Goal: Task Accomplishment & Management: Complete application form

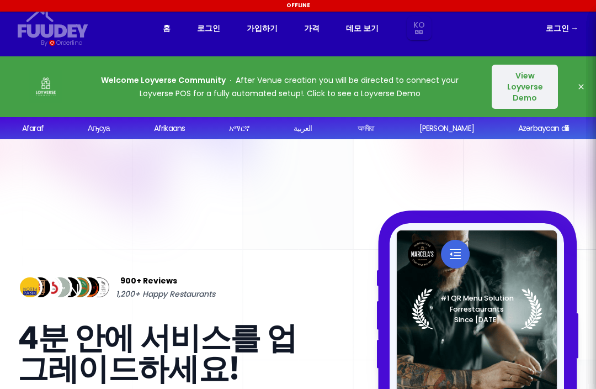
select select "ko"
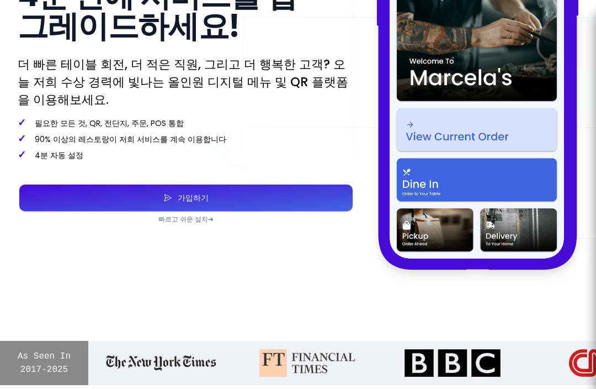
scroll to position [341, 0]
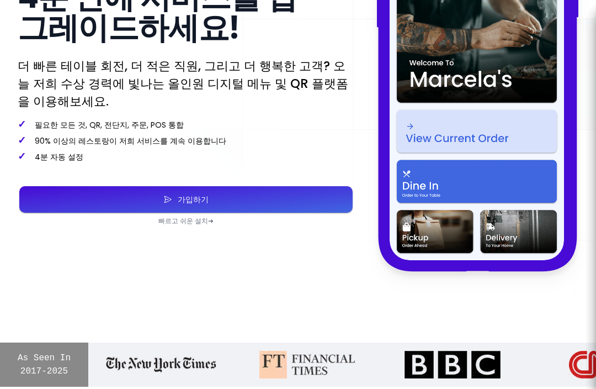
click at [288, 197] on button "가입하기" at bounding box center [185, 199] width 333 height 26
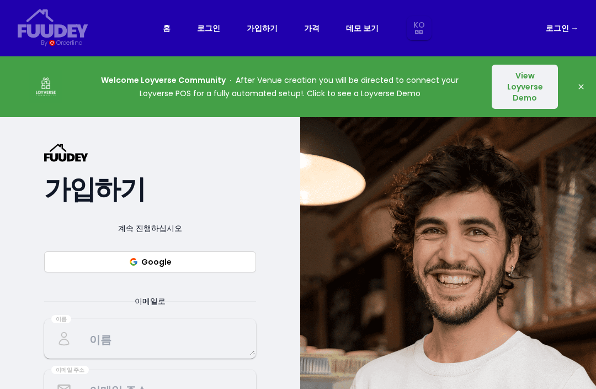
select select "ko"
click at [215, 271] on button "Google" at bounding box center [150, 261] width 212 height 21
select select "ko"
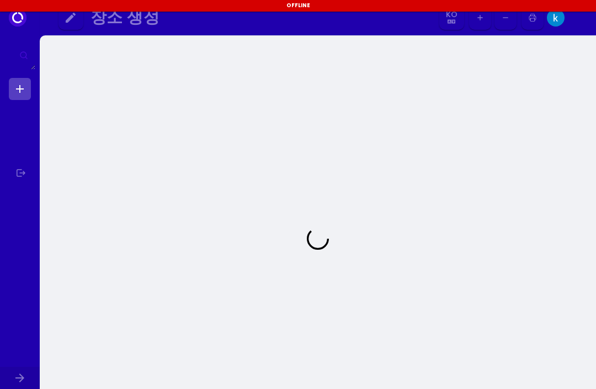
select select "ko"
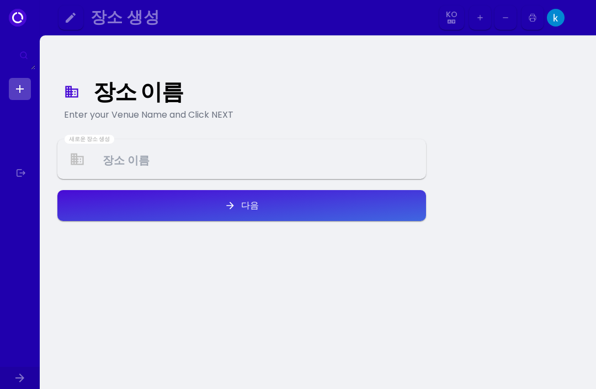
click at [200, 156] on Venue at bounding box center [242, 159] width 367 height 33
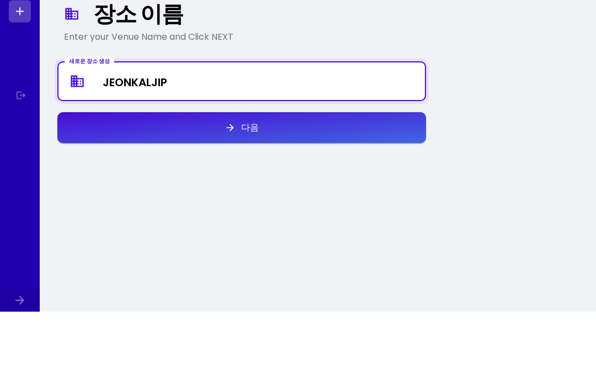
type Venue "JEONKALJIP"
click at [294, 190] on button "다음" at bounding box center [241, 205] width 369 height 31
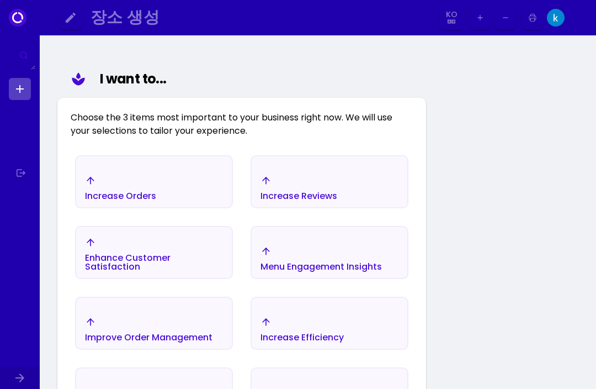
scroll to position [128, 0]
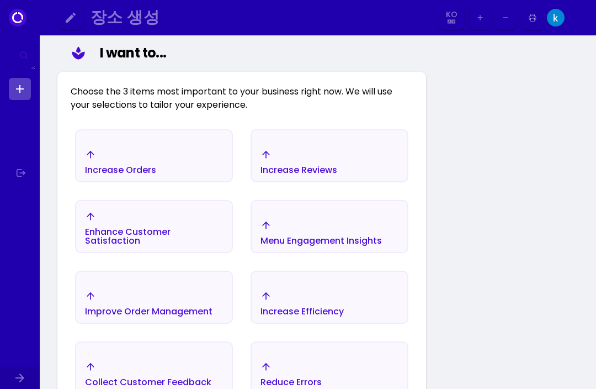
select select "ko"
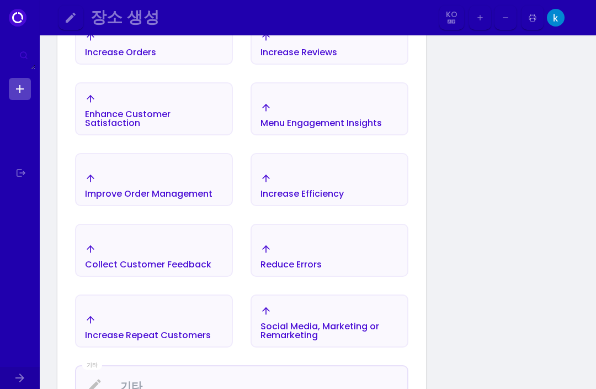
scroll to position [275, 0]
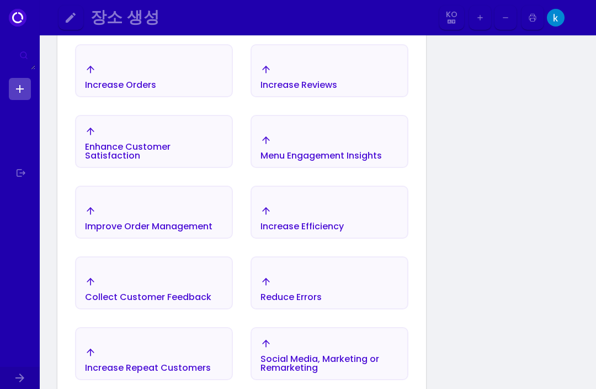
select select "ko"
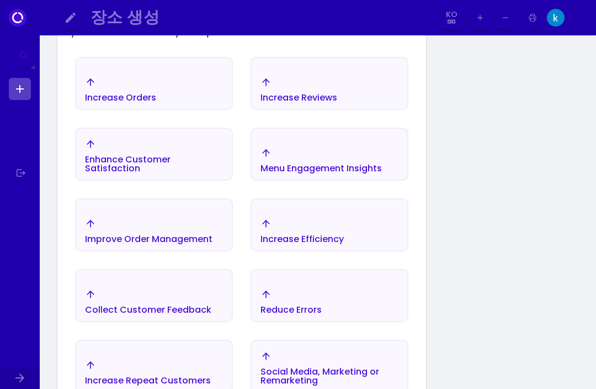
scroll to position [209, 0]
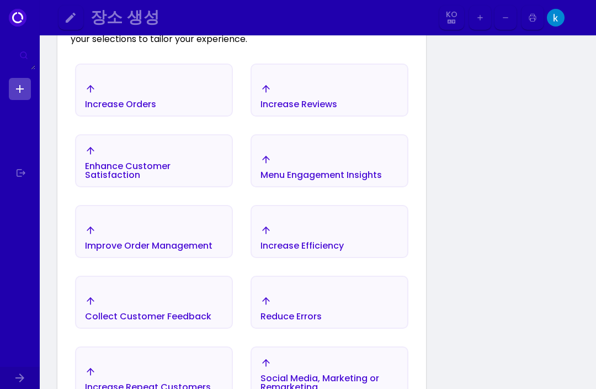
select select "ko"
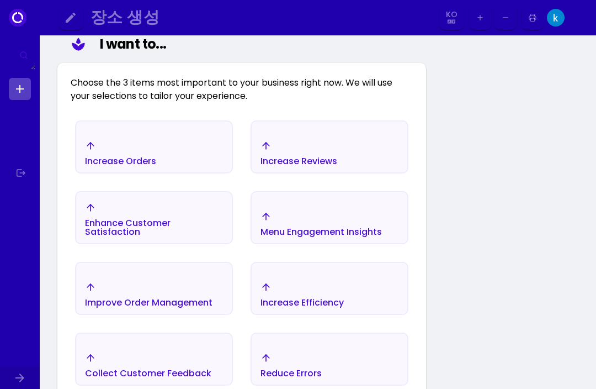
scroll to position [138, 0]
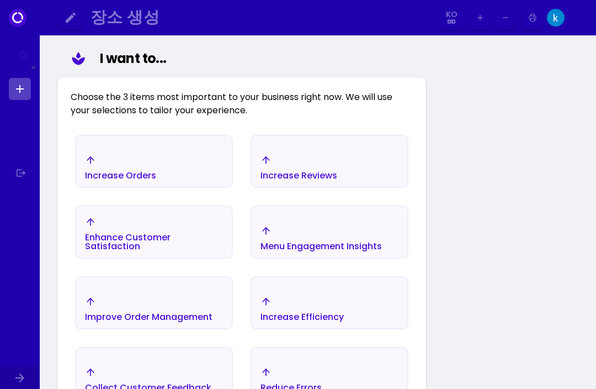
select select "ko"
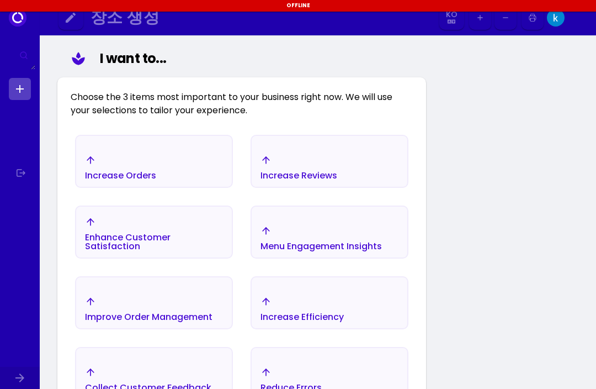
scroll to position [139, 0]
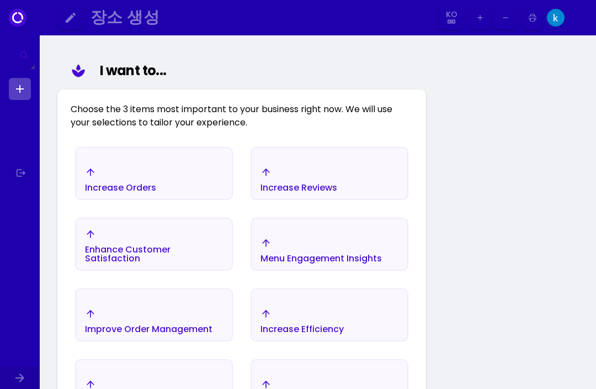
select select "ko"
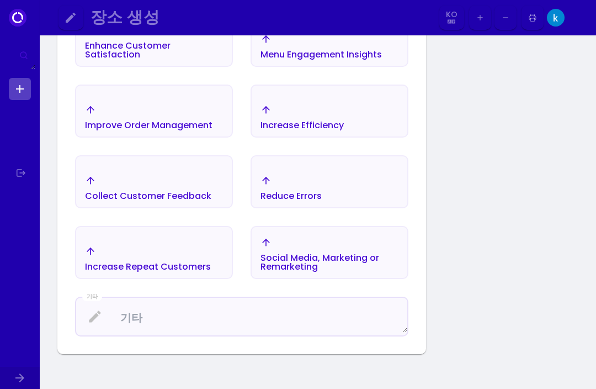
select select "ko"
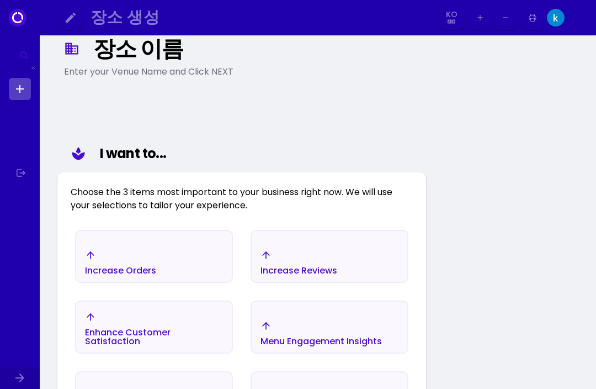
scroll to position [0, 0]
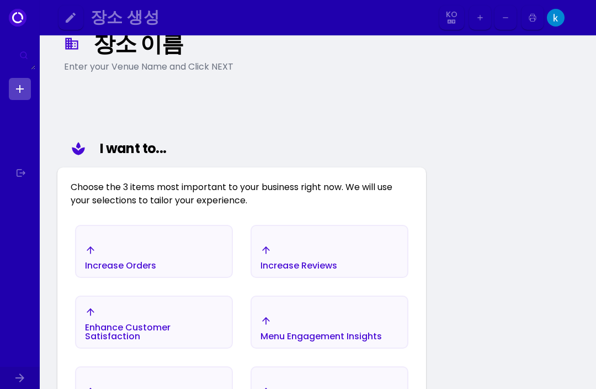
select select "ko"
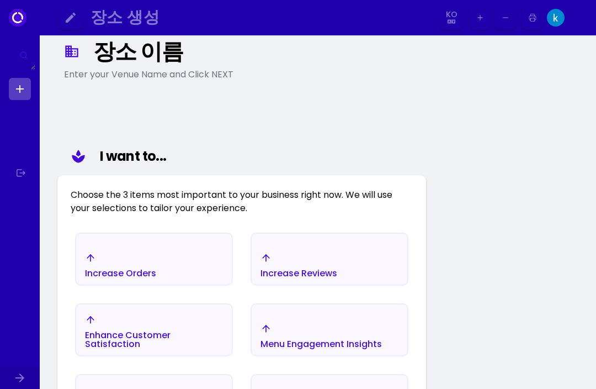
scroll to position [40, 0]
click at [231, 79] on div "Enter your Venue Name and Click NEXT" at bounding box center [241, 74] width 355 height 13
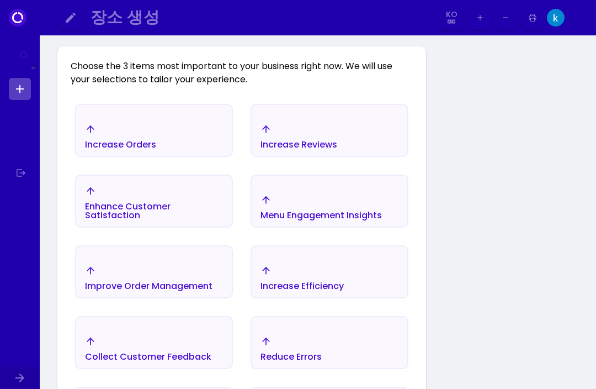
scroll to position [173, 0]
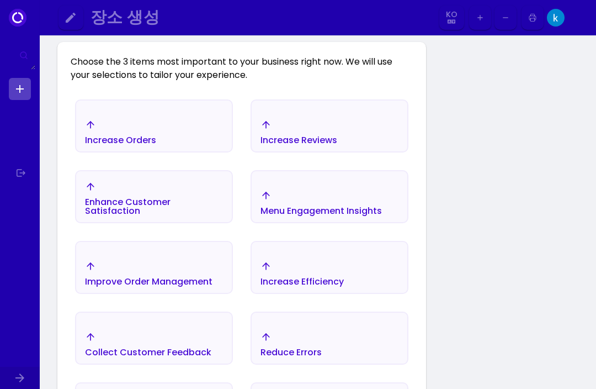
click at [180, 135] on div "Increase Orders" at bounding box center [154, 132] width 156 height 39
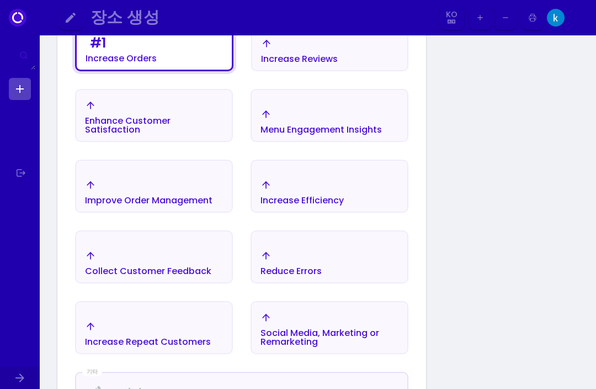
scroll to position [254, 0]
click at [195, 344] on div "Increase Repeat Customers" at bounding box center [148, 342] width 126 height 9
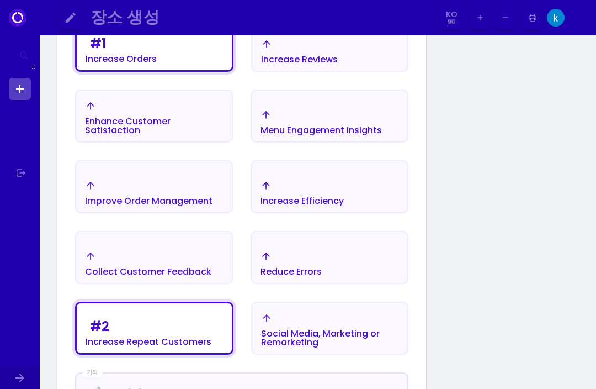
click at [370, 329] on div "Social Media, Marketing or Remarketing" at bounding box center [329, 338] width 137 height 18
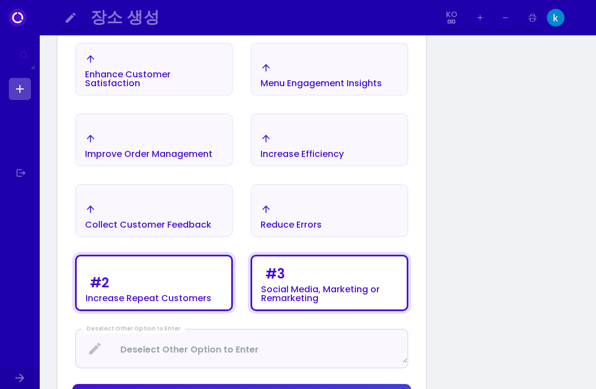
scroll to position [359, 0]
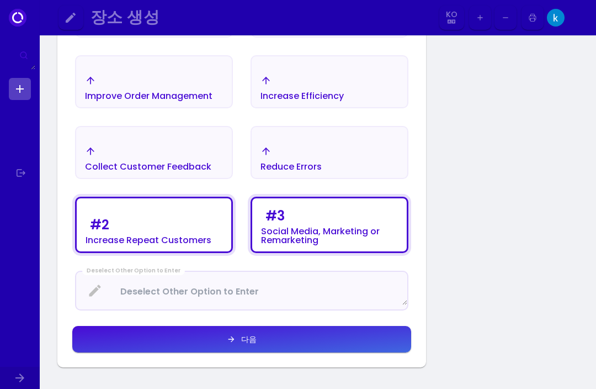
click at [377, 338] on button "다음" at bounding box center [241, 339] width 339 height 26
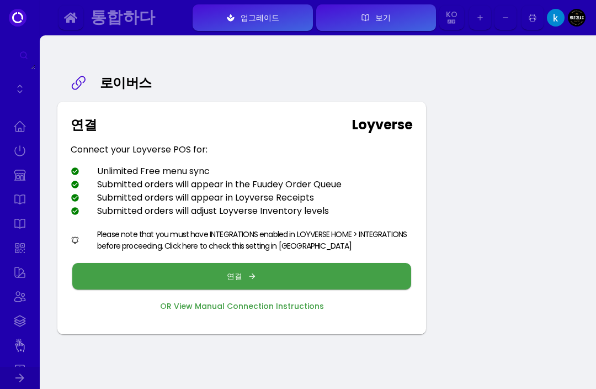
click at [406, 21] on button "보기" at bounding box center [376, 17] width 120 height 26
click at [255, 275] on icon "button" at bounding box center [252, 276] width 9 height 9
